Goal: Information Seeking & Learning: Learn about a topic

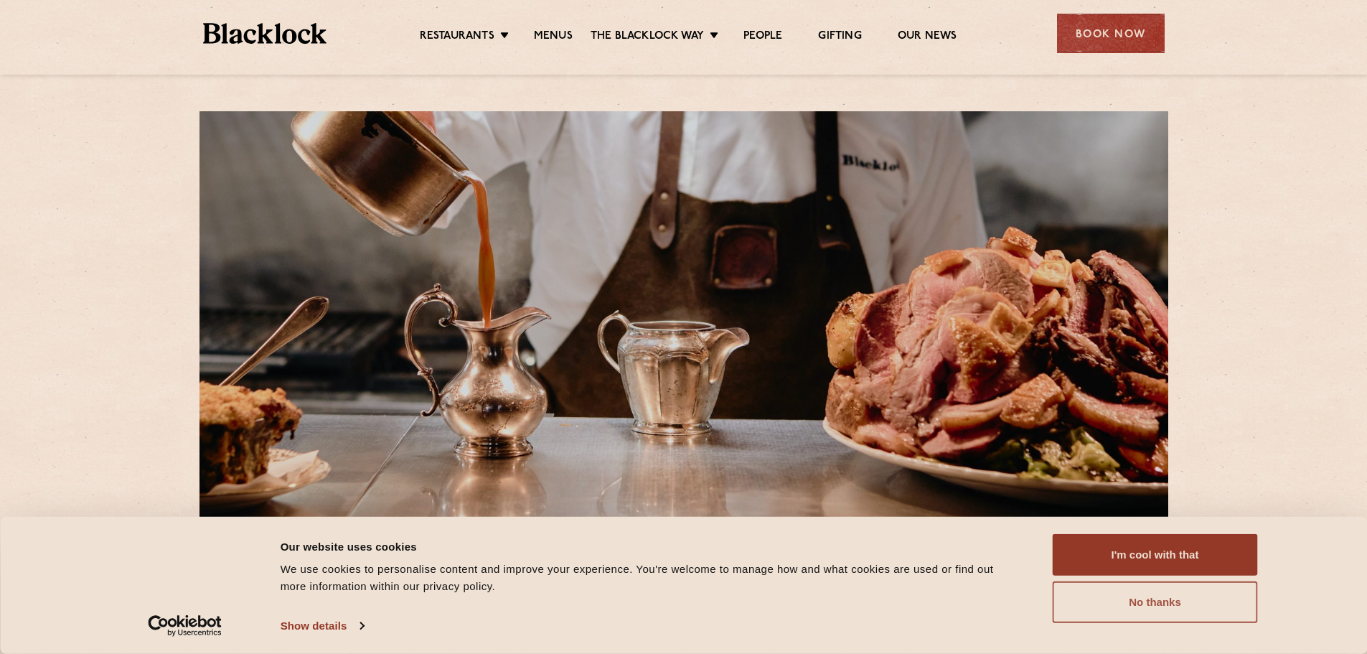
click at [1070, 603] on button "No thanks" at bounding box center [1155, 602] width 205 height 42
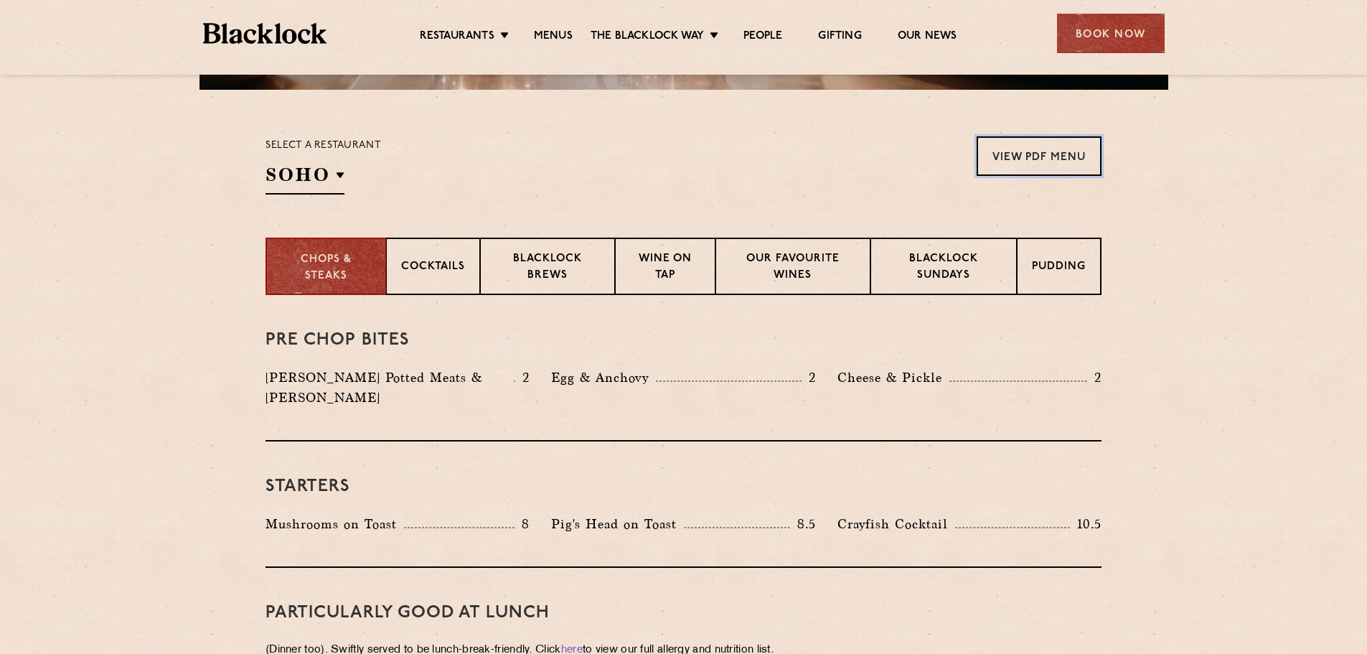
scroll to position [430, 0]
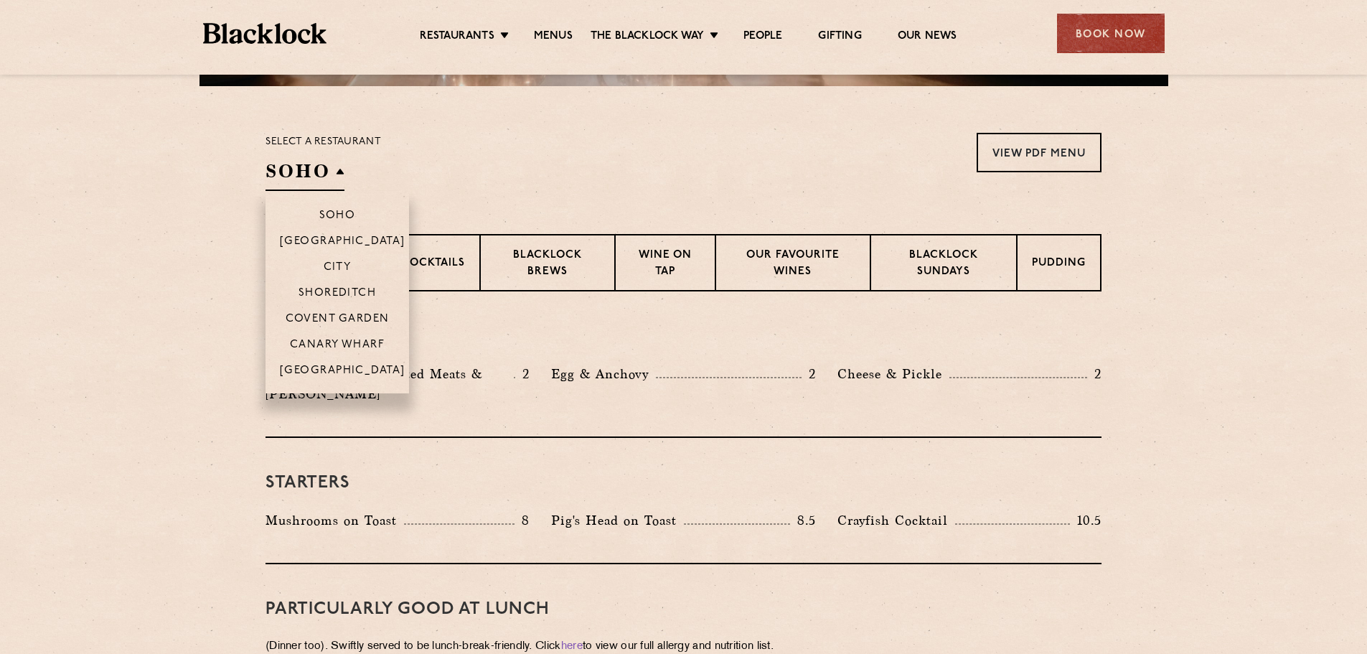
click at [313, 180] on h2 "SOHO" at bounding box center [304, 175] width 79 height 32
click at [339, 343] on p "Canary Wharf" at bounding box center [337, 346] width 95 height 14
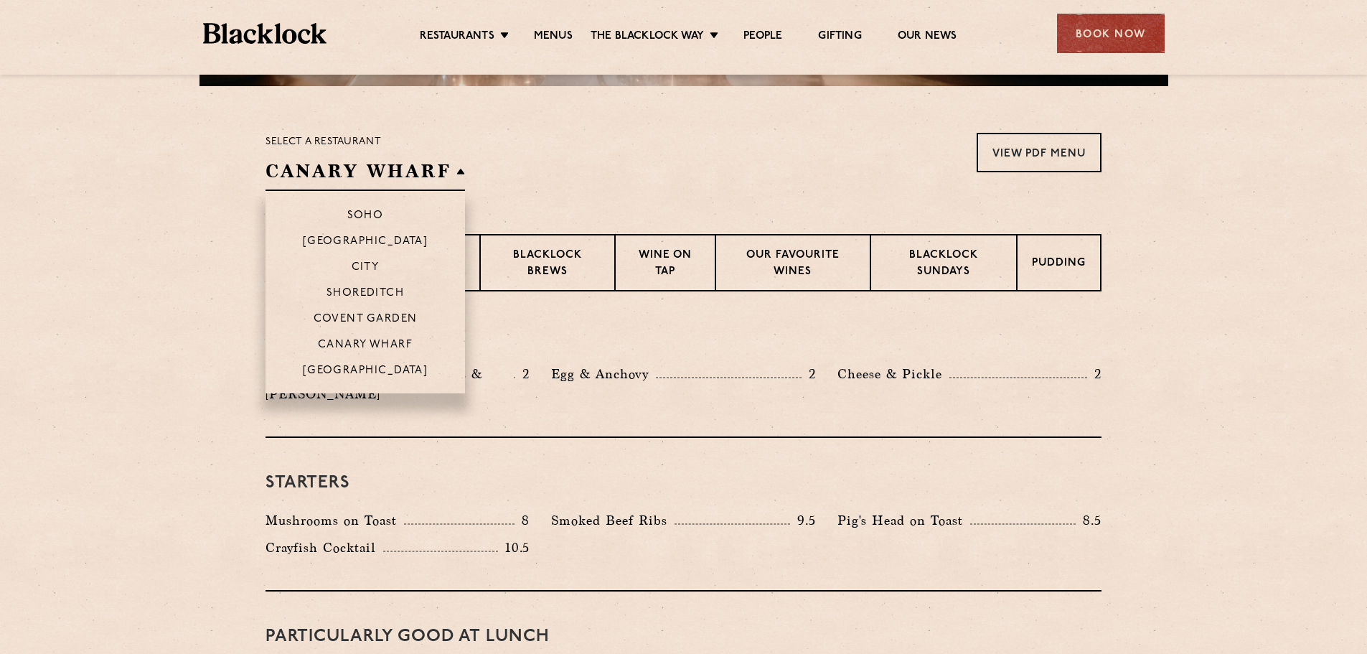
click at [380, 166] on h2 "Canary Wharf" at bounding box center [364, 175] width 199 height 32
click at [363, 213] on p "Soho" at bounding box center [365, 217] width 37 height 14
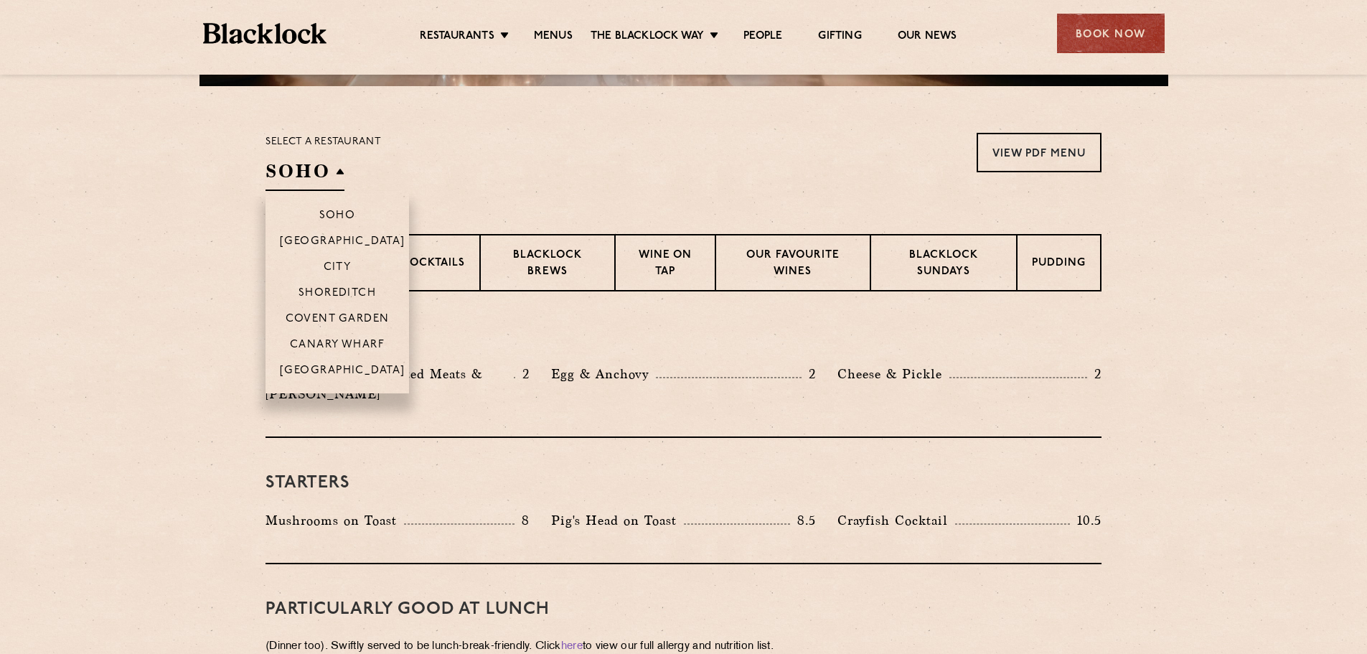
click at [328, 178] on h2 "Soho" at bounding box center [304, 175] width 79 height 32
click at [348, 311] on li "Covent Garden" at bounding box center [336, 318] width 143 height 26
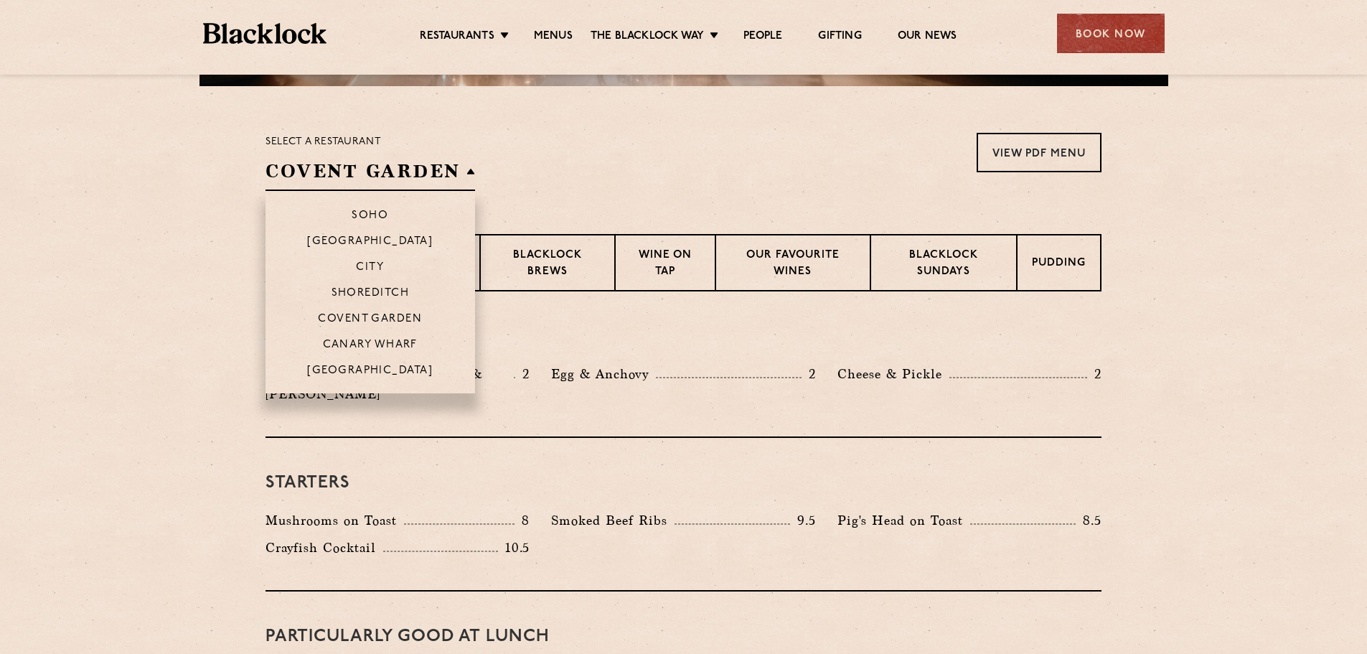
click at [311, 174] on h2 "Covent Garden" at bounding box center [370, 175] width 210 height 32
click at [375, 341] on p "Canary Wharf" at bounding box center [370, 346] width 95 height 14
click at [362, 204] on li "Soho" at bounding box center [364, 209] width 199 height 37
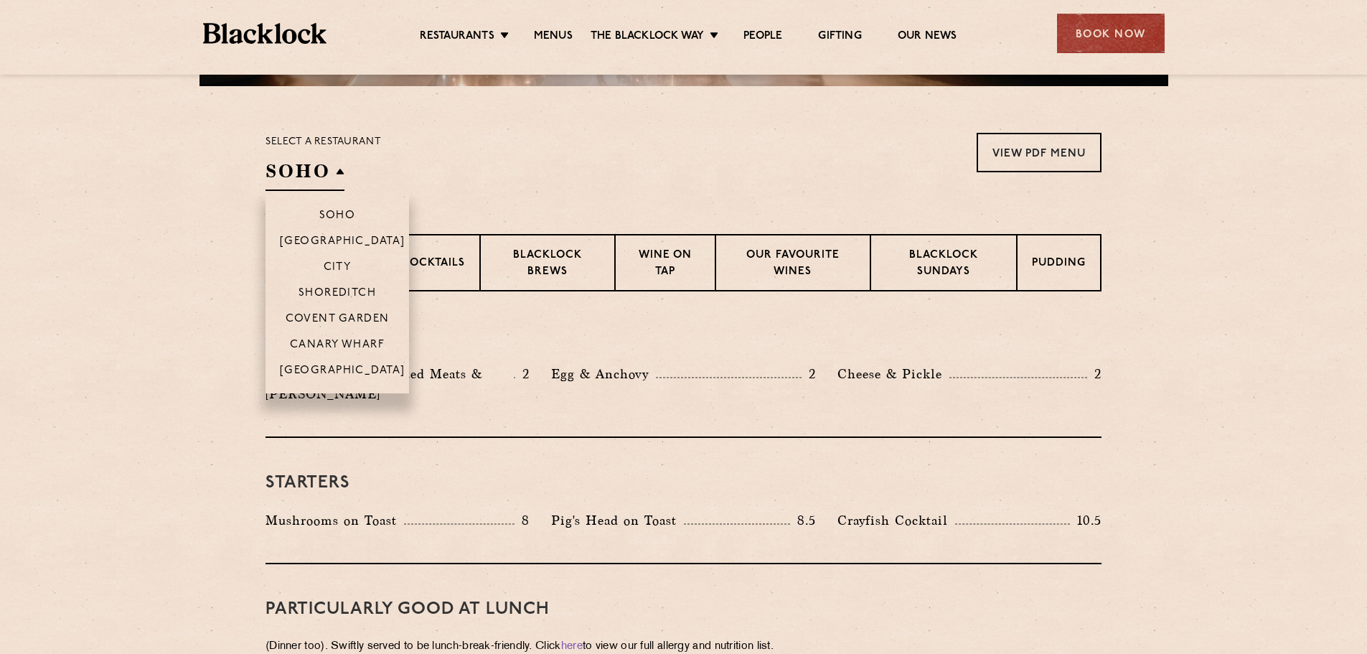
click at [335, 309] on li "Covent Garden" at bounding box center [336, 318] width 143 height 26
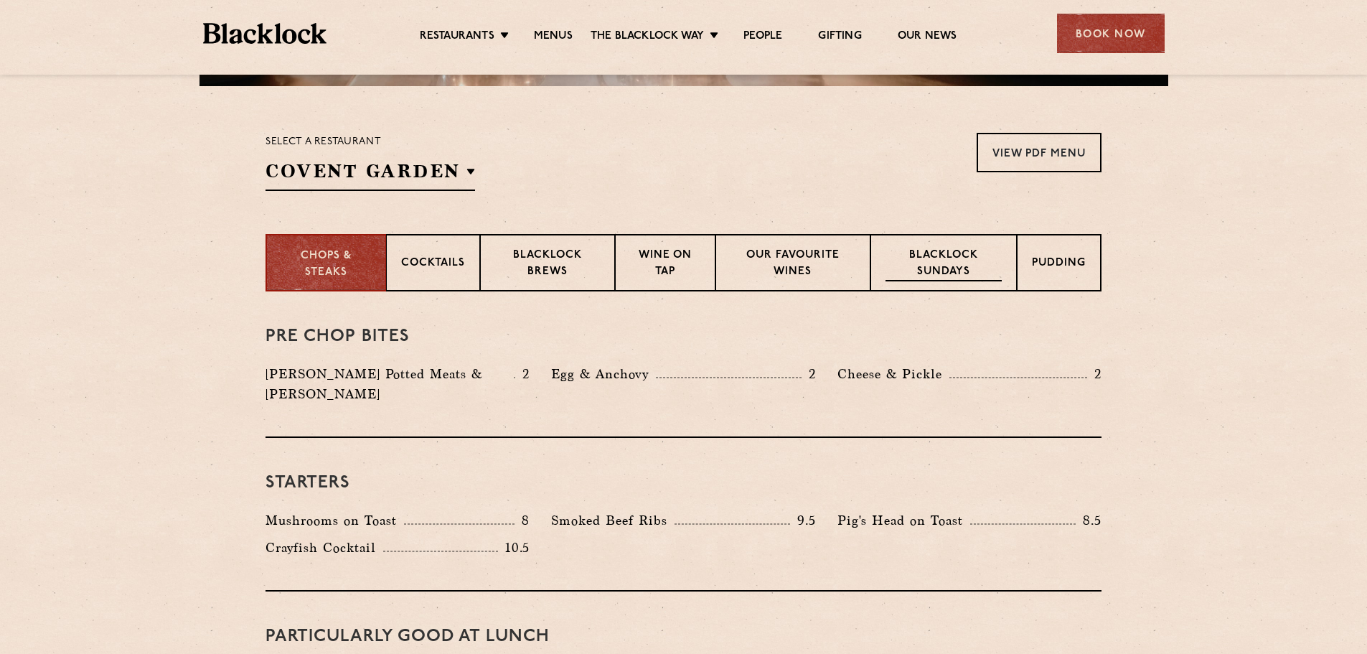
click at [971, 283] on div "Blacklock Sundays" at bounding box center [943, 262] width 146 height 57
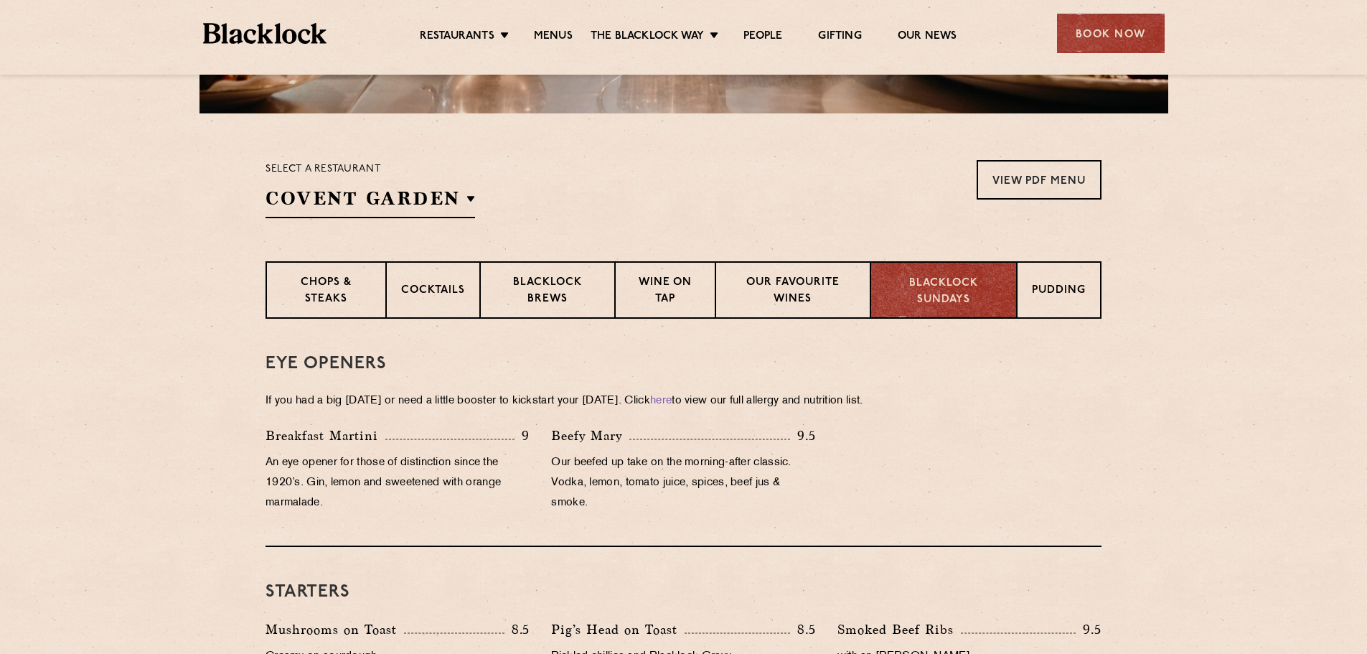
scroll to position [215, 0]
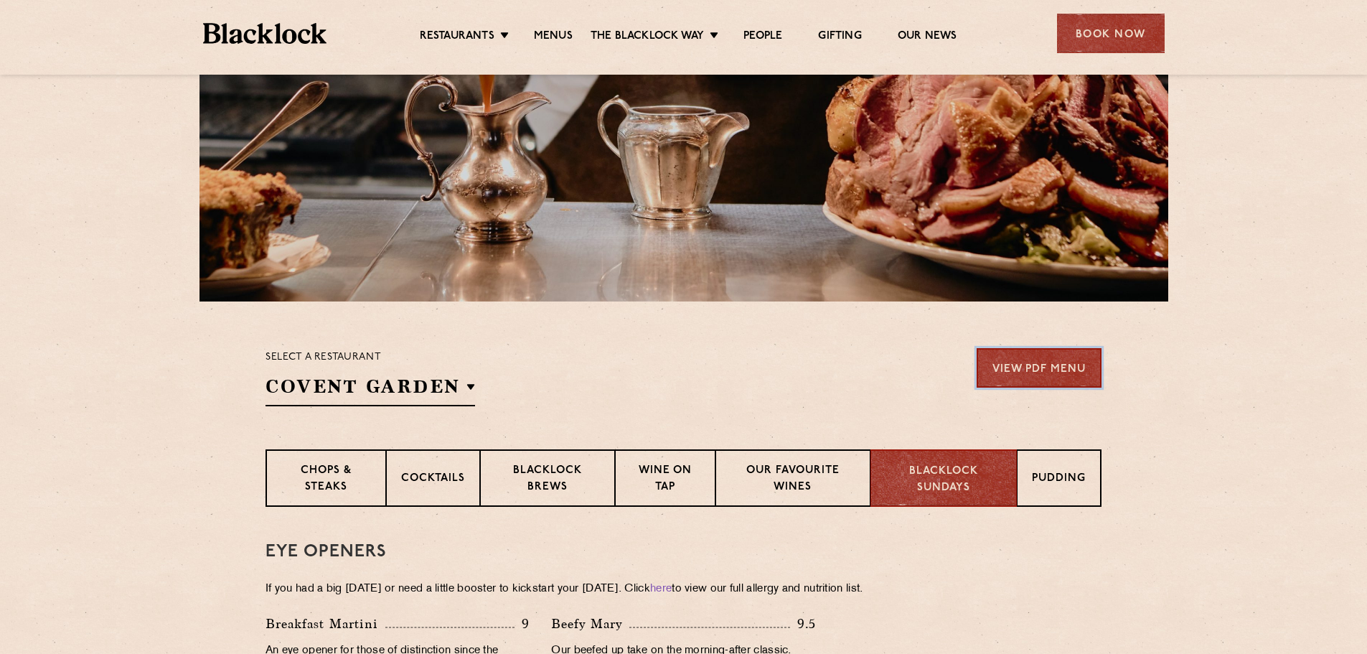
click at [1055, 357] on link "View PDF Menu" at bounding box center [1039, 367] width 125 height 39
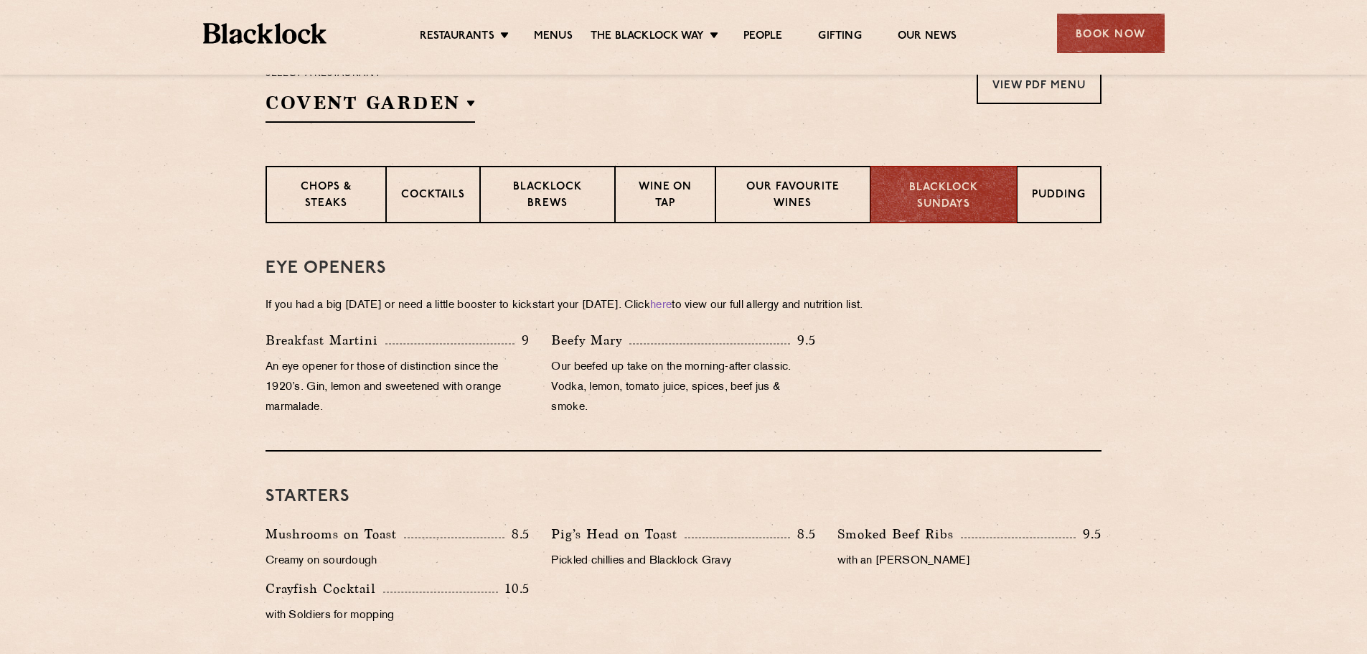
scroll to position [502, 0]
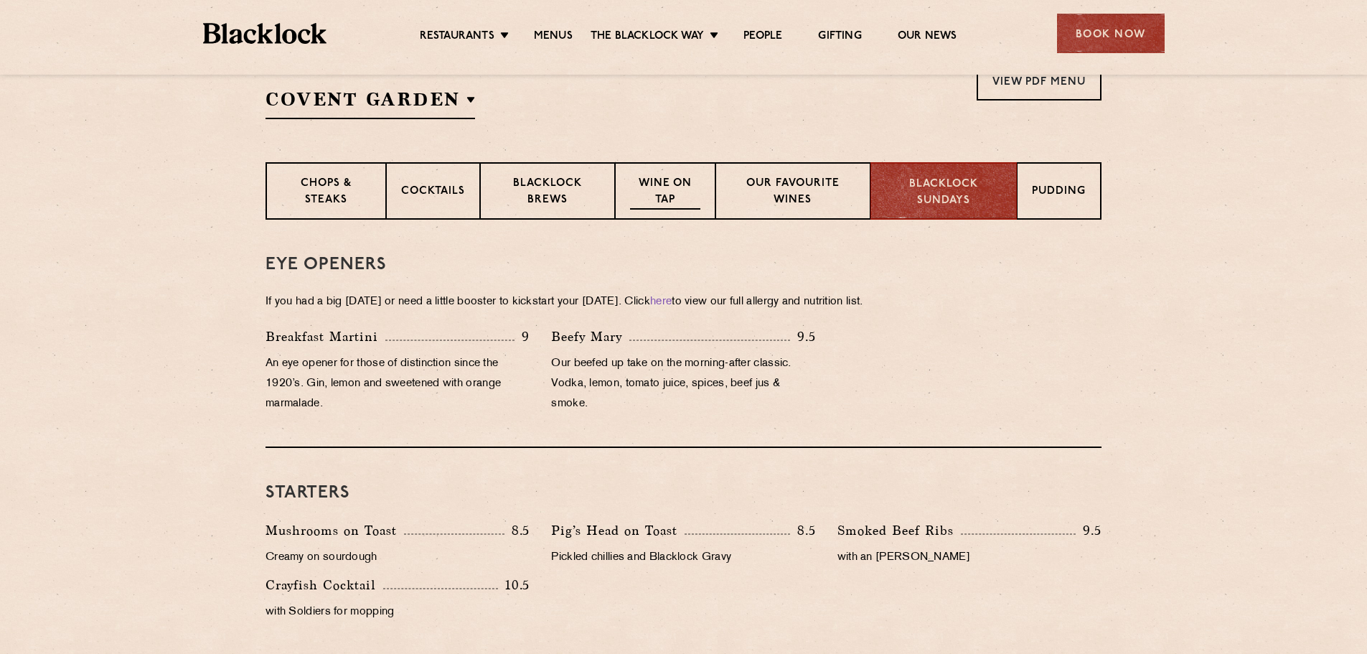
click at [667, 201] on p "Wine on Tap" at bounding box center [665, 193] width 70 height 34
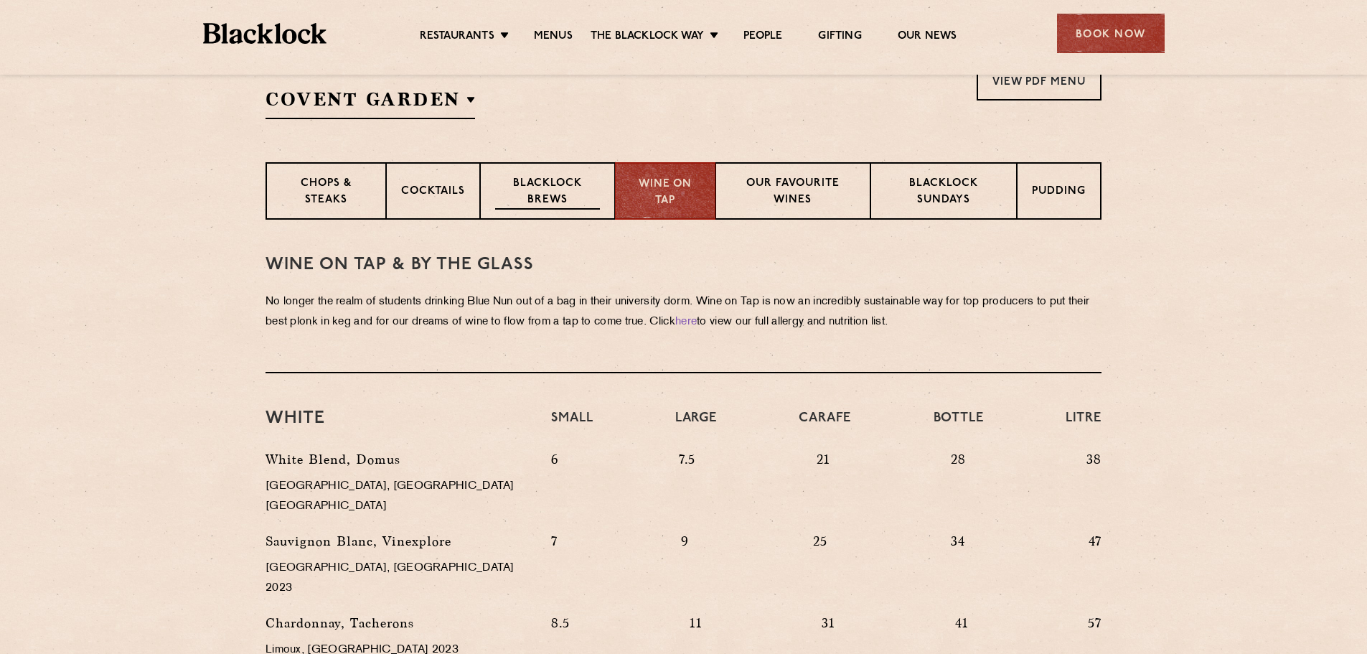
click at [603, 197] on div "Blacklock Brews" at bounding box center [547, 190] width 135 height 57
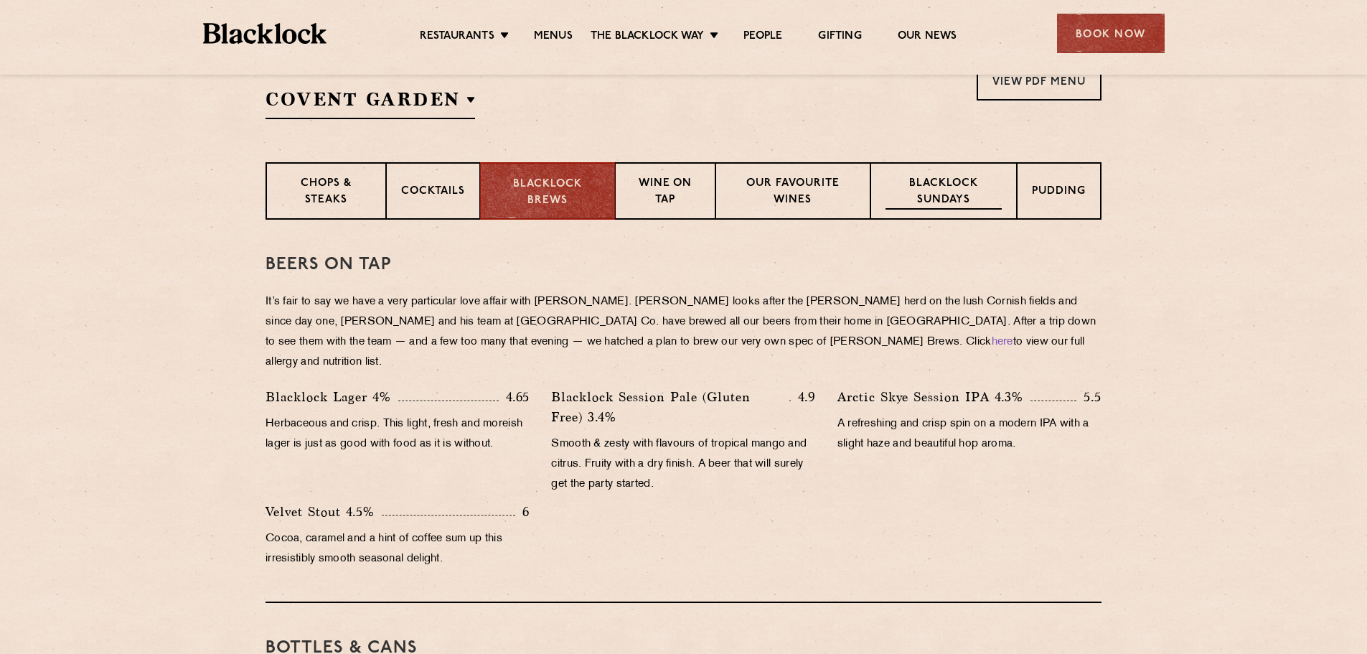
click at [1008, 174] on div "Blacklock Sundays" at bounding box center [943, 190] width 146 height 57
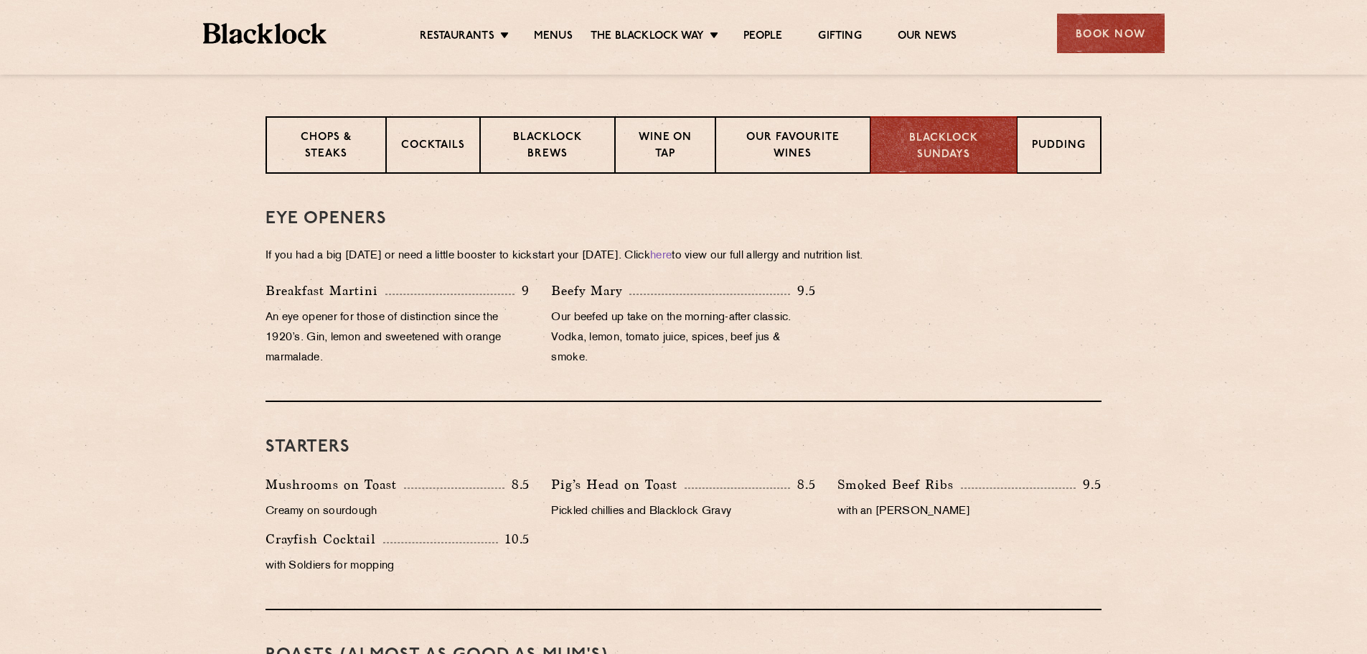
scroll to position [359, 0]
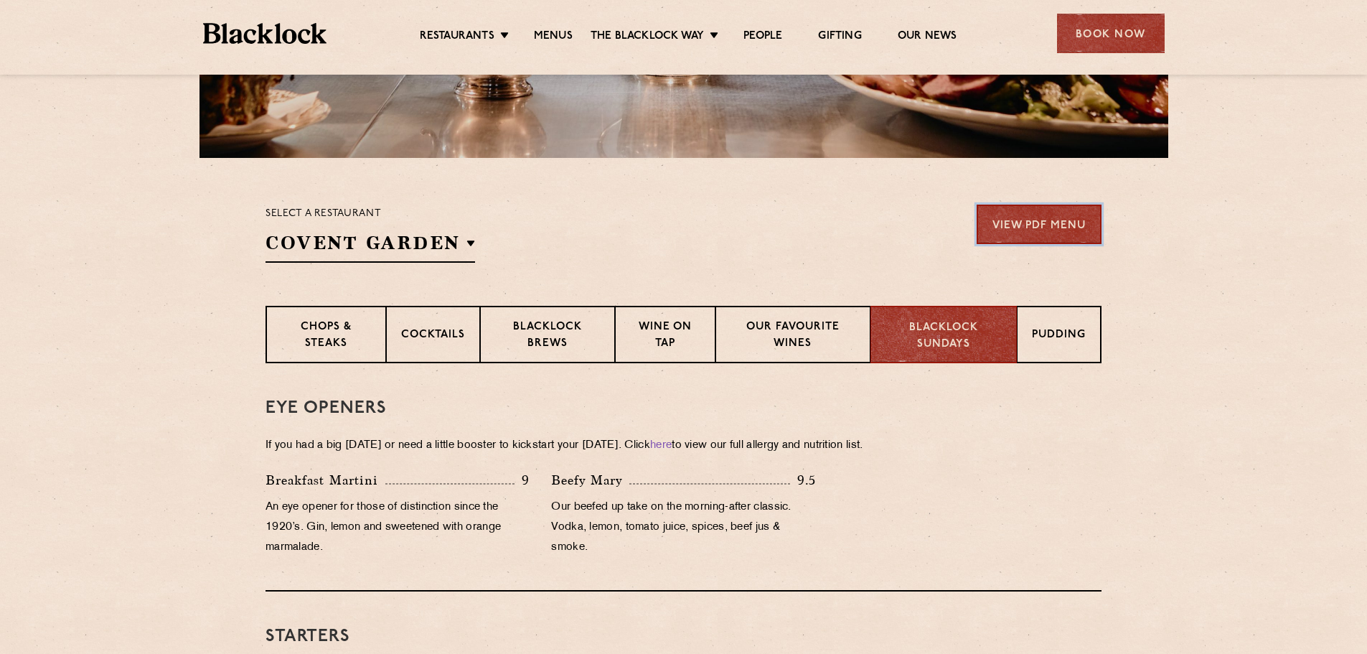
click at [1052, 217] on link "View PDF Menu" at bounding box center [1039, 223] width 125 height 39
